Goal: Transaction & Acquisition: Obtain resource

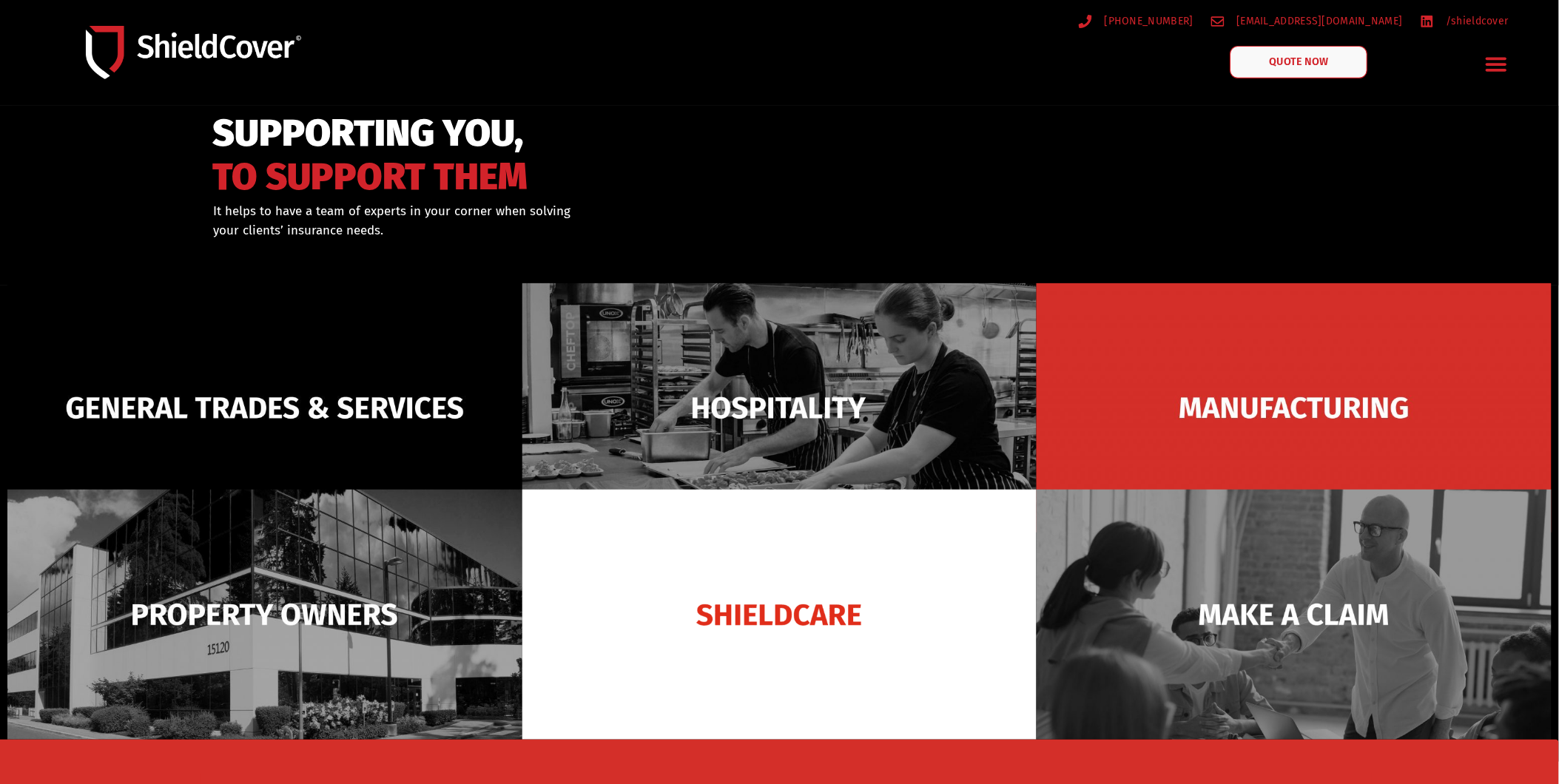
click at [1309, 62] on span "QUOTE NOW" at bounding box center [1299, 62] width 59 height 10
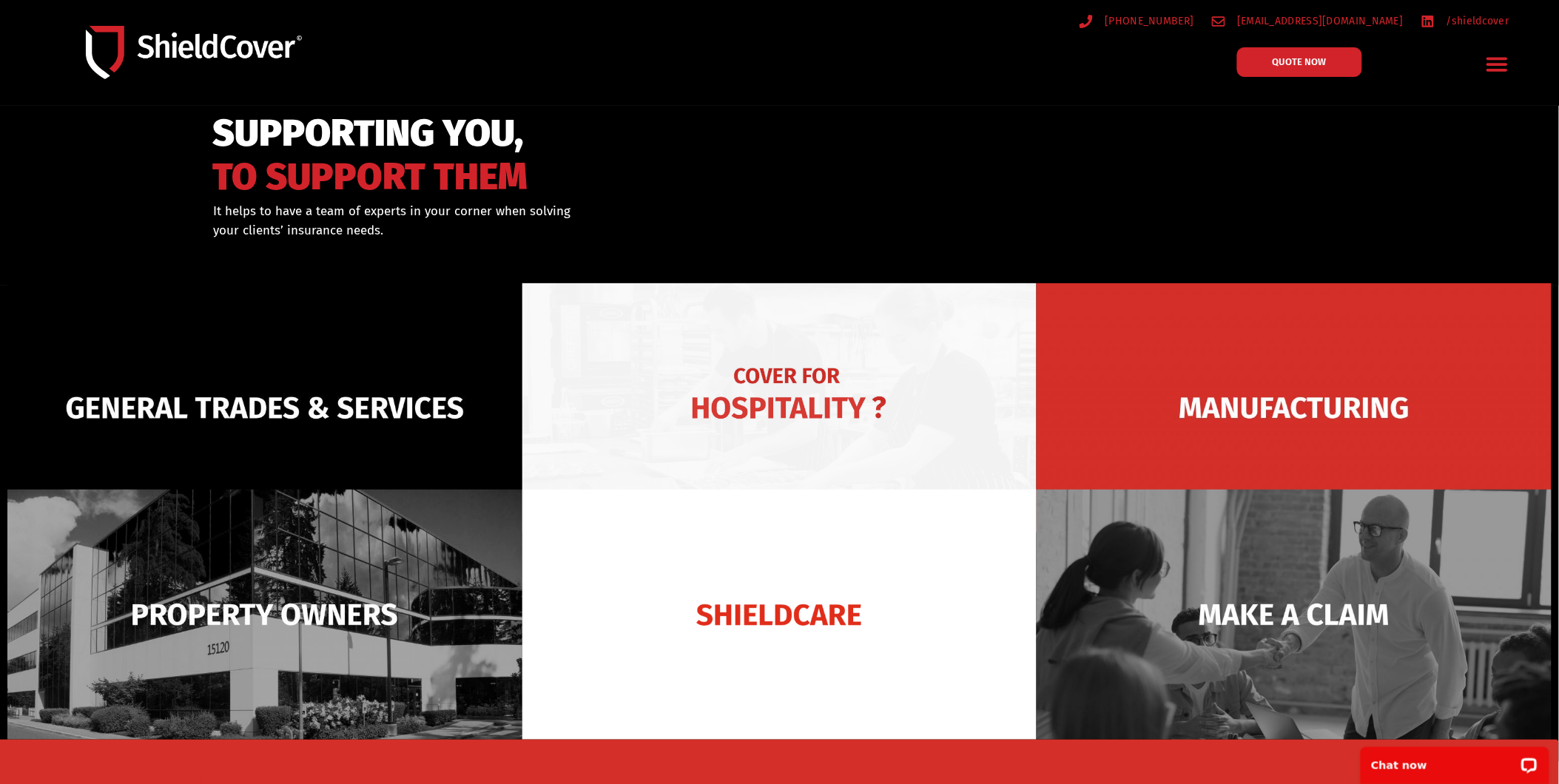
click at [798, 362] on img at bounding box center [780, 409] width 515 height 250
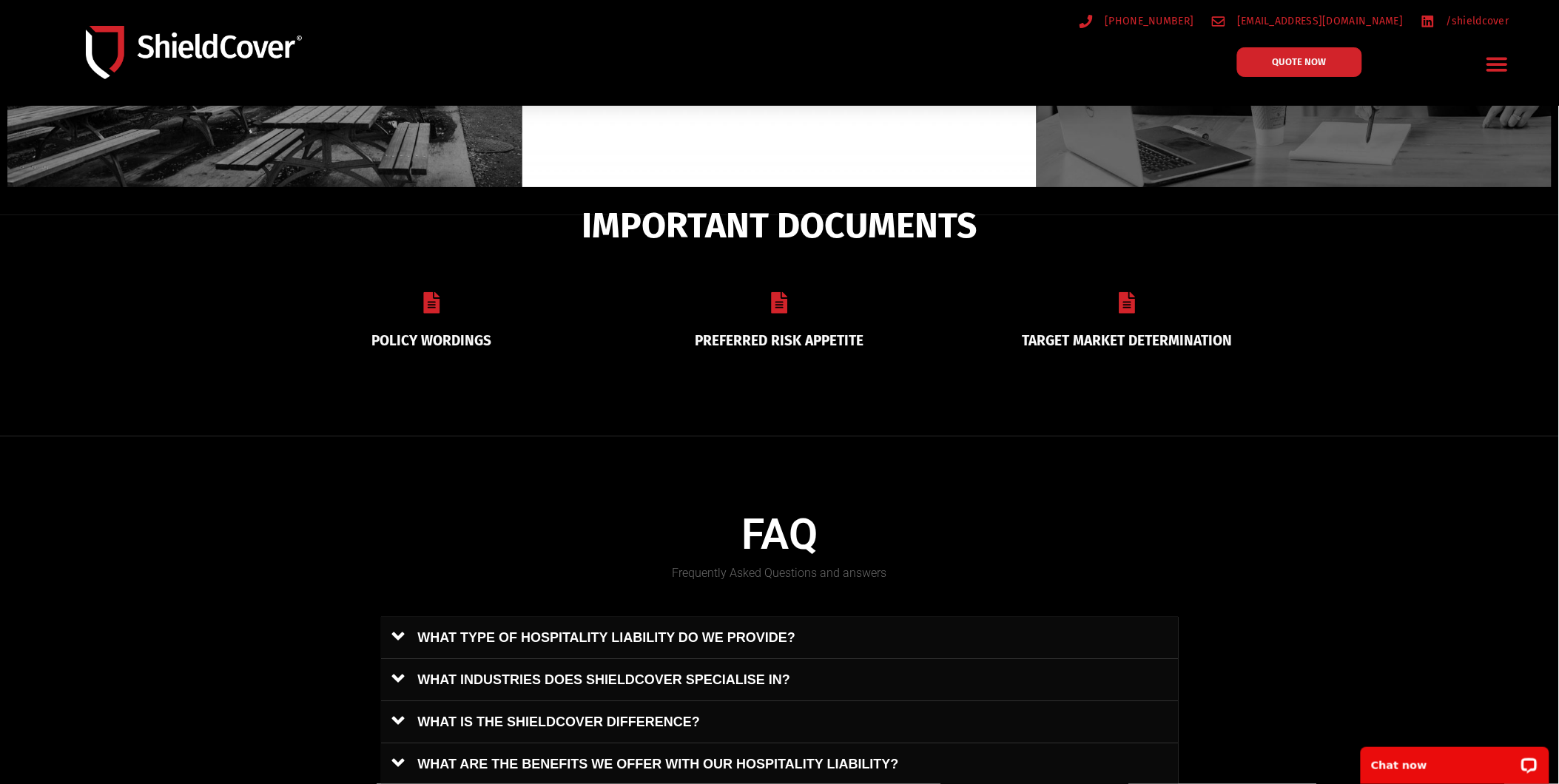
scroll to position [766, 0]
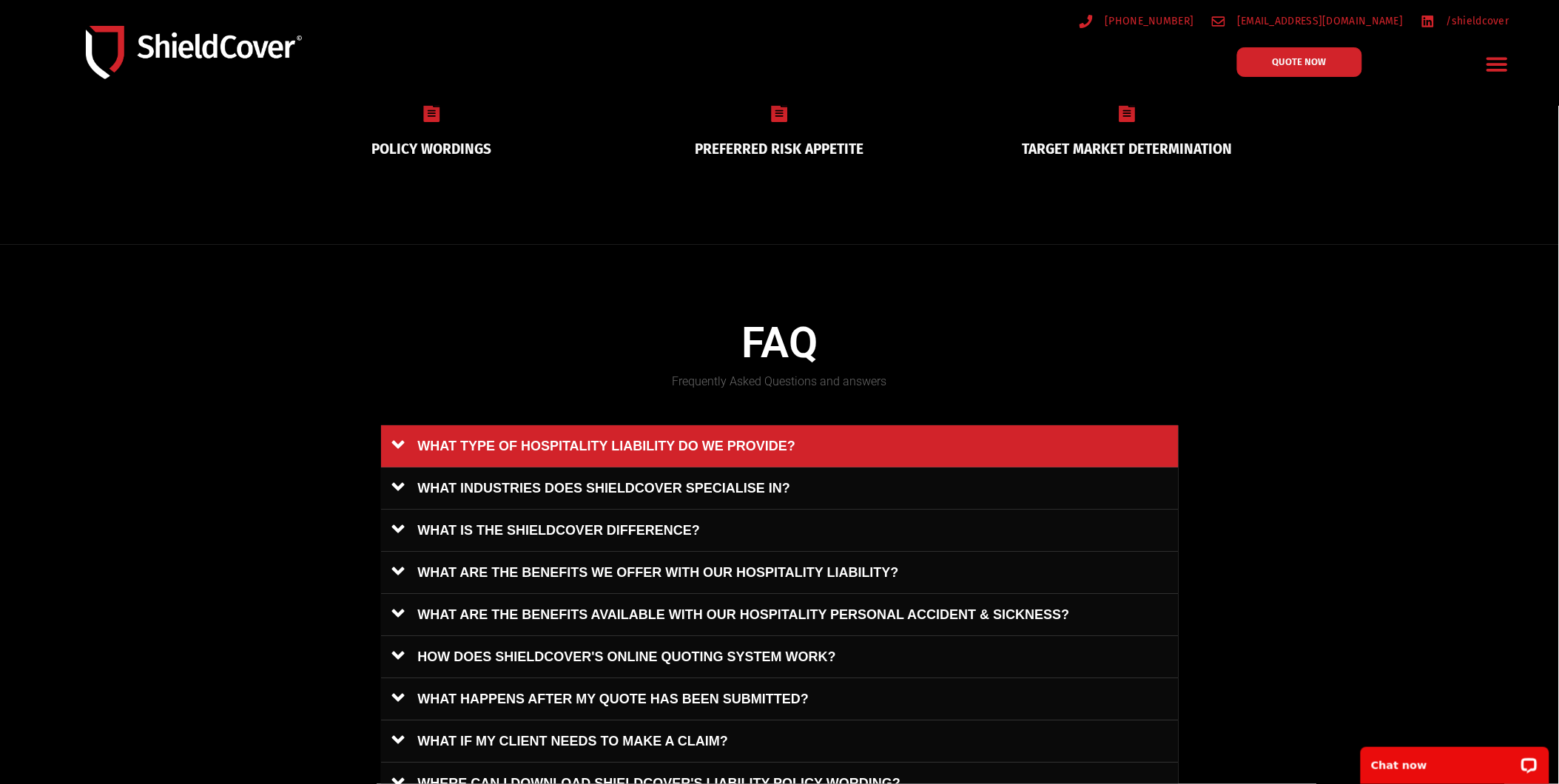
click at [395, 446] on link "WHAT TYPE OF HOSPITALITY LIABILITY DO WE PROVIDE?" at bounding box center [780, 446] width 798 height 42
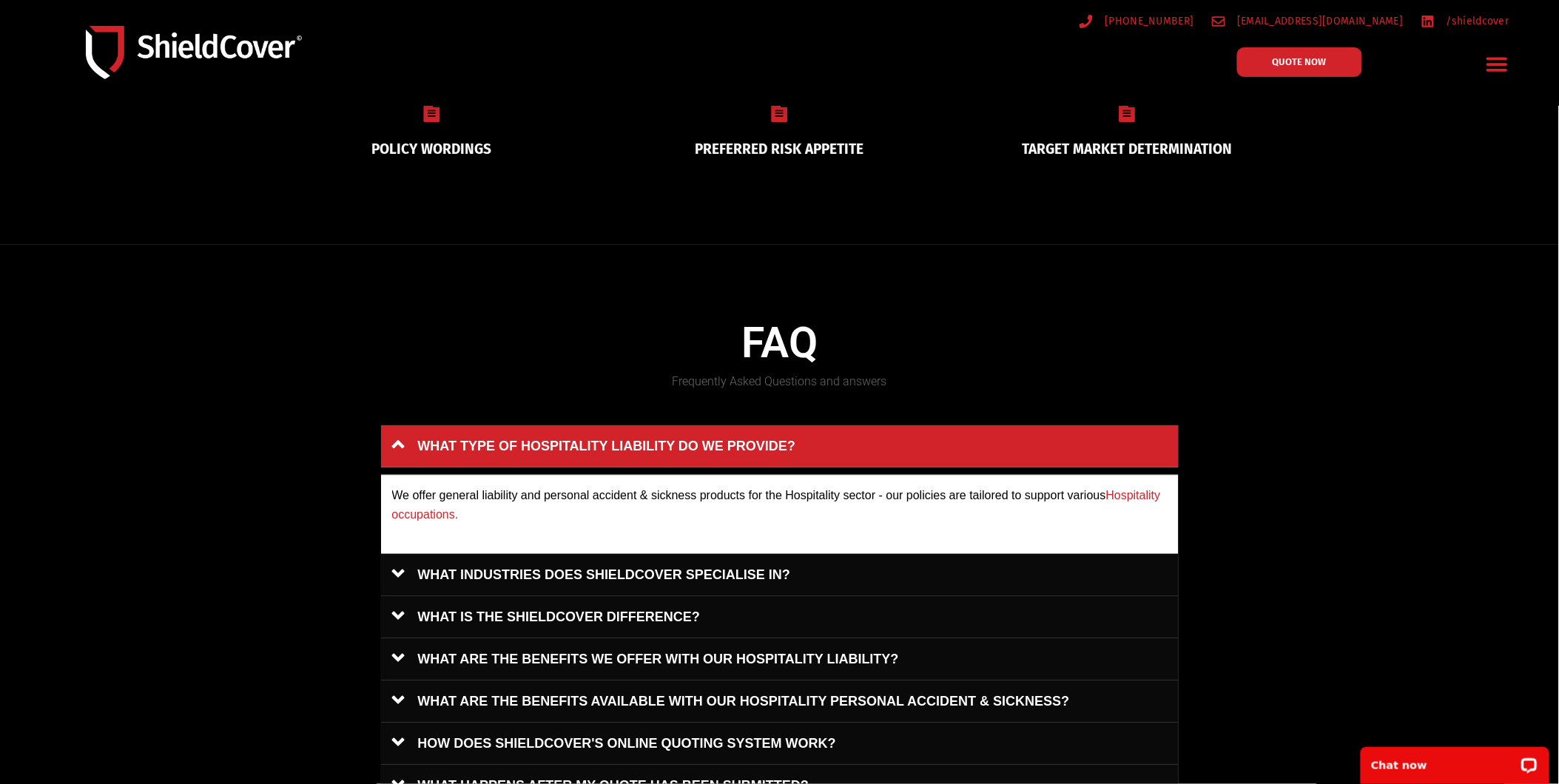
click at [395, 446] on link "WHAT TYPE OF HOSPITALITY LIABILITY DO WE PROVIDE?" at bounding box center [780, 446] width 798 height 42
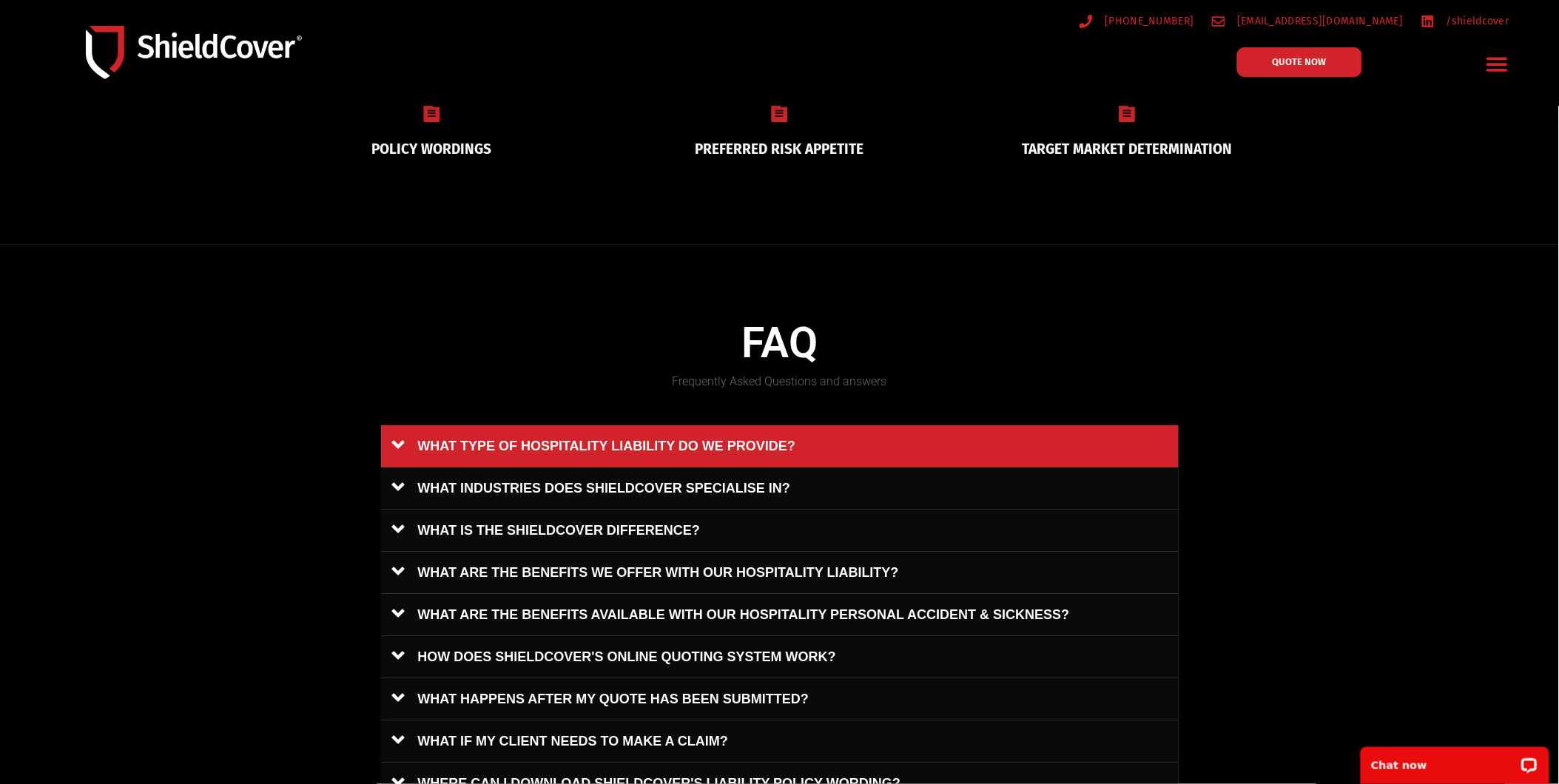
scroll to position [0, 0]
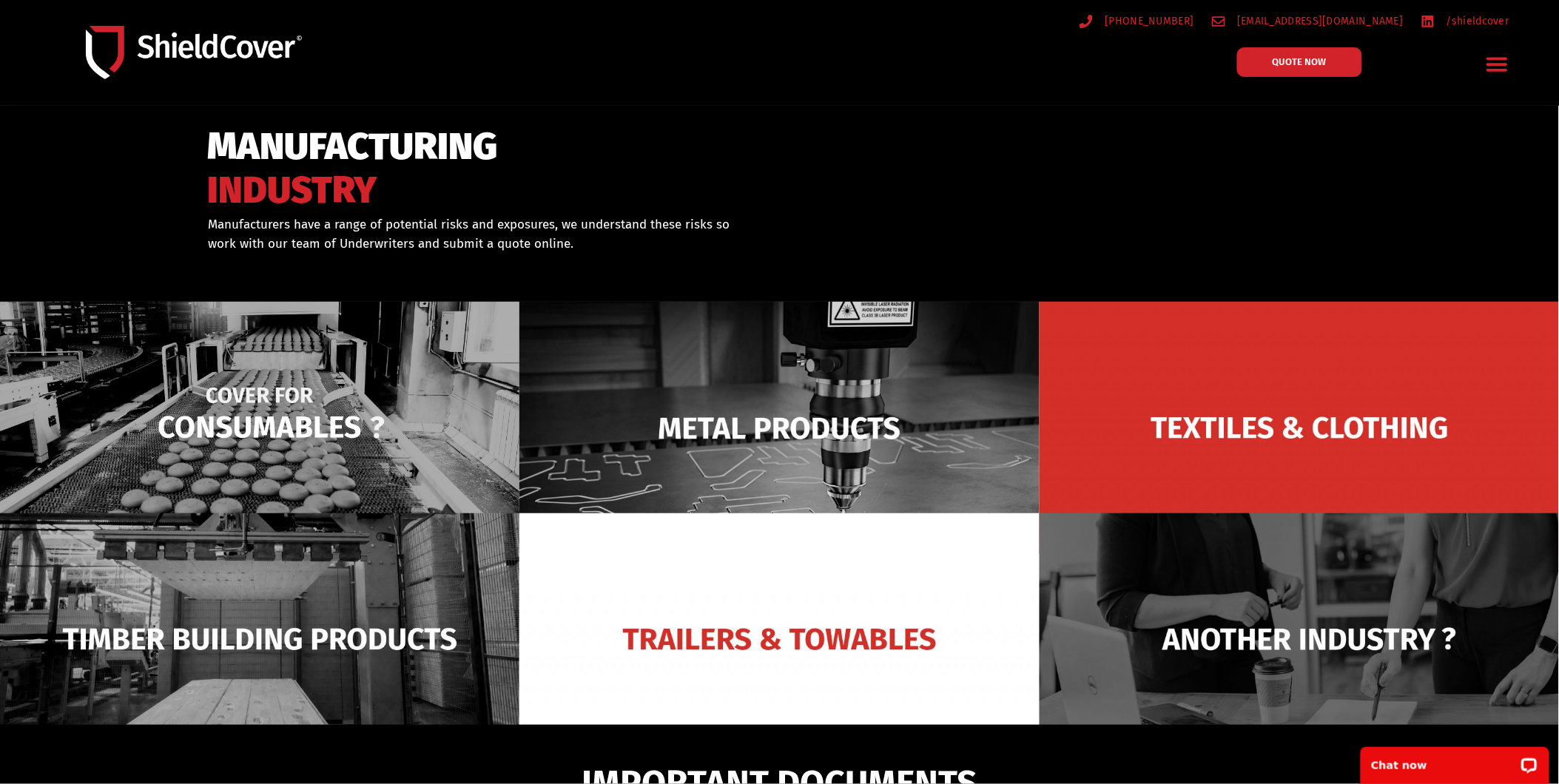
click at [253, 405] on img at bounding box center [260, 428] width 519 height 253
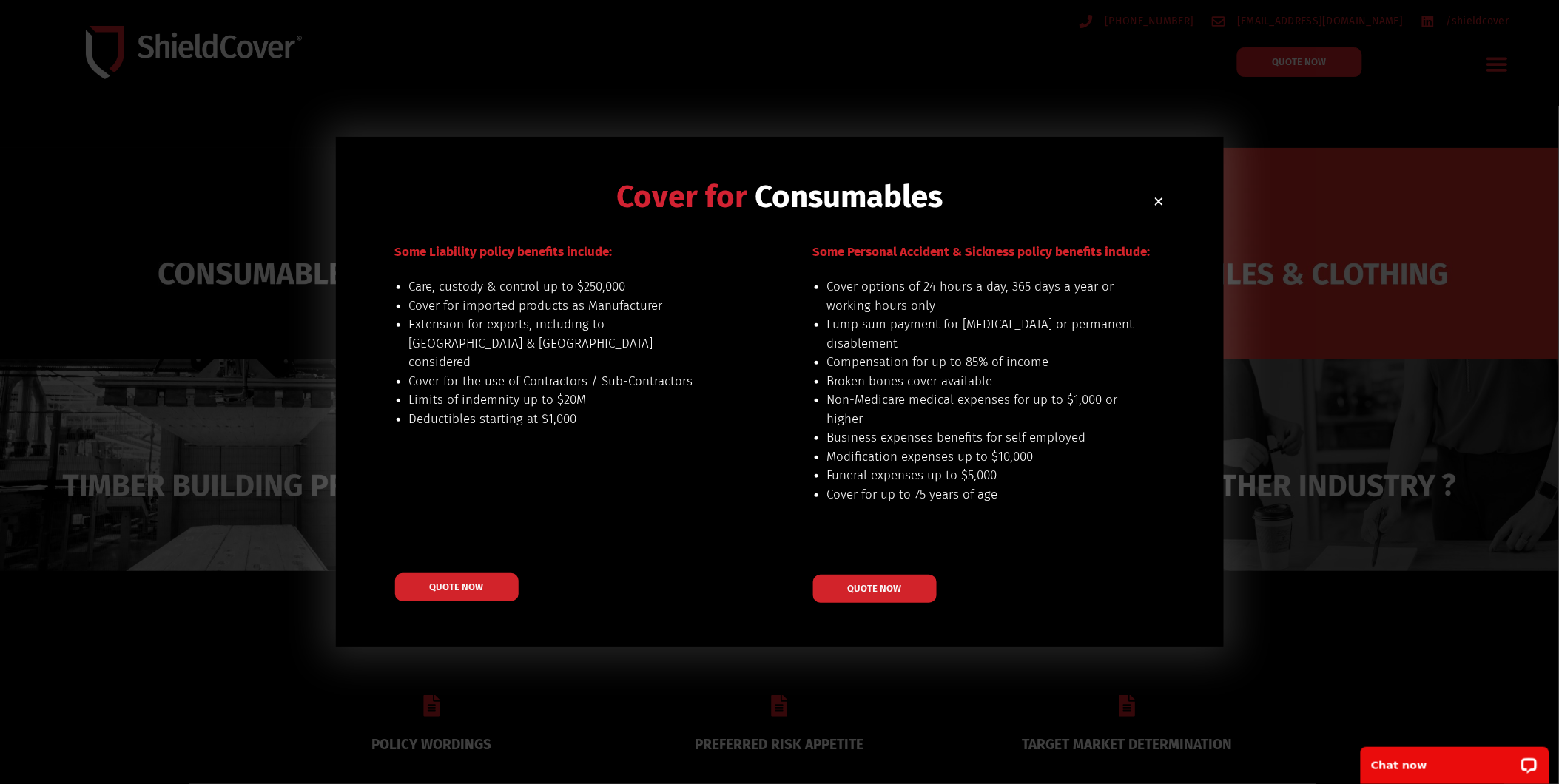
scroll to position [191, 0]
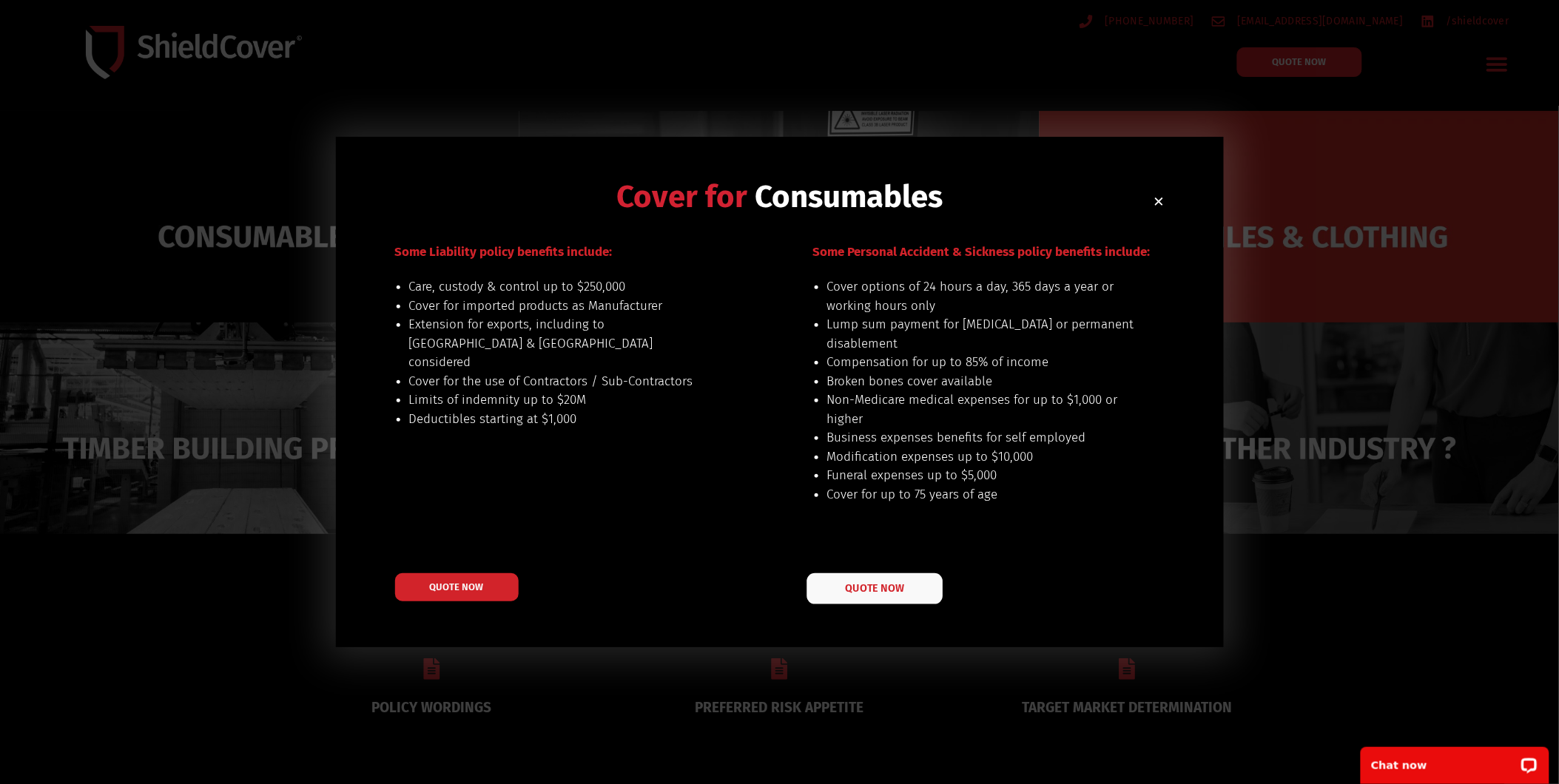
click at [914, 589] on link "QUOTE NOW" at bounding box center [875, 589] width 136 height 31
